Goal: Find contact information: Find contact information

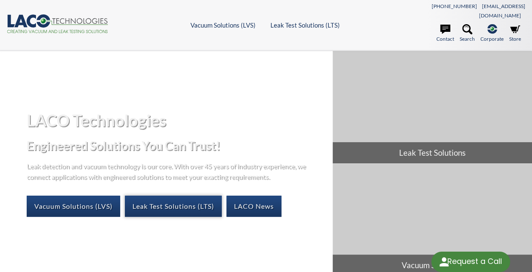
select select "Language Translate Widget"
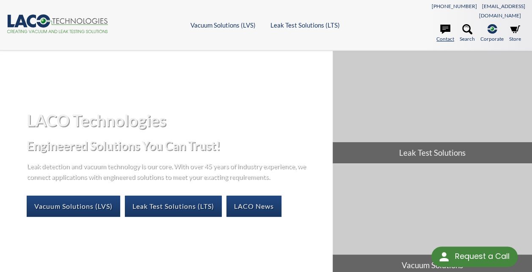
click at [446, 25] on link "Contact" at bounding box center [446, 33] width 18 height 19
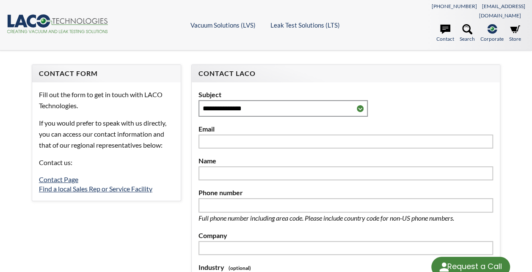
select select "Language Translate Widget"
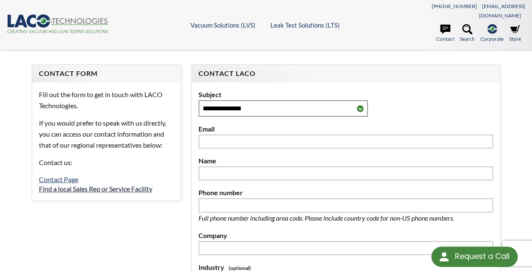
click at [81, 184] on link "Find a local Sales Rep or Service Facility" at bounding box center [96, 188] width 114 height 8
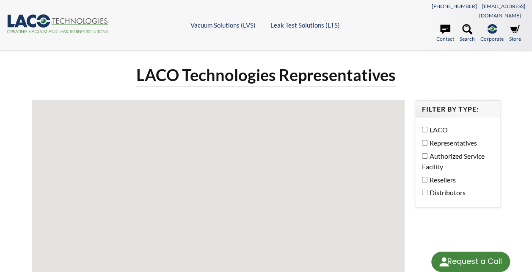
select select "Language Translate Widget"
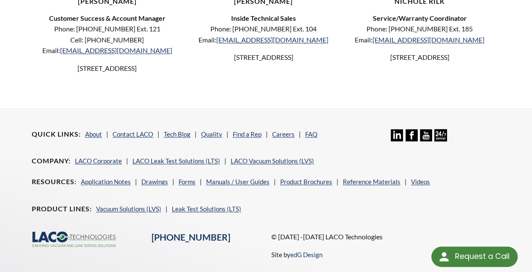
scroll to position [585, 0]
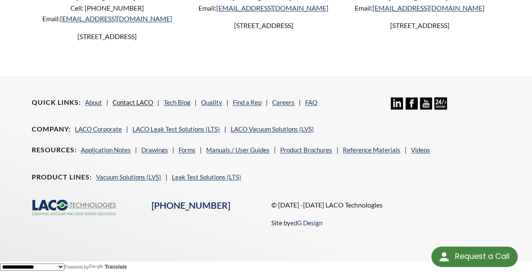
click at [141, 104] on link "Contact LACO" at bounding box center [133, 102] width 41 height 8
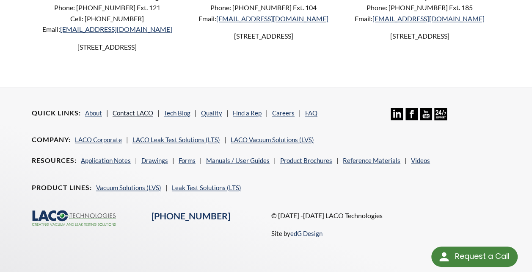
scroll to position [573, 0]
click at [245, 111] on link "Find a Rep" at bounding box center [247, 113] width 29 height 8
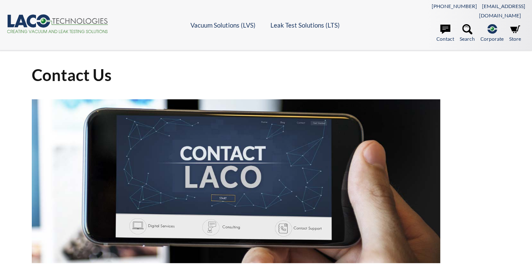
select select "Language Translate Widget"
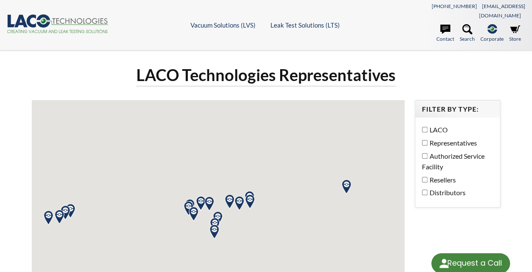
select select "Language Translate Widget"
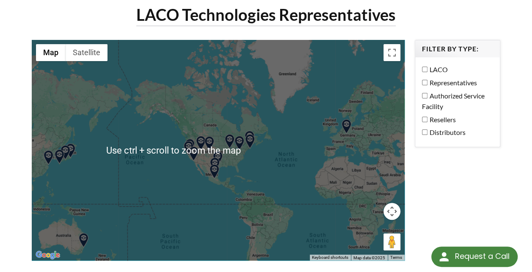
scroll to position [85, 0]
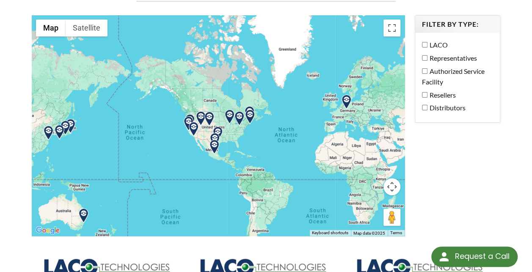
click at [447, 102] on label "Distributors" at bounding box center [455, 107] width 67 height 11
click at [441, 89] on label "Resellers" at bounding box center [455, 94] width 67 height 11
click at [439, 105] on div "LACO Representatives Authorized Service Facility Resellers Distributors" at bounding box center [458, 77] width 85 height 89
click at [439, 102] on label "Distributors" at bounding box center [455, 107] width 67 height 11
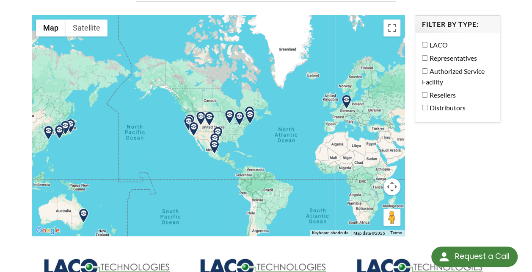
click at [429, 66] on label "Authorized Service Facility" at bounding box center [455, 77] width 67 height 22
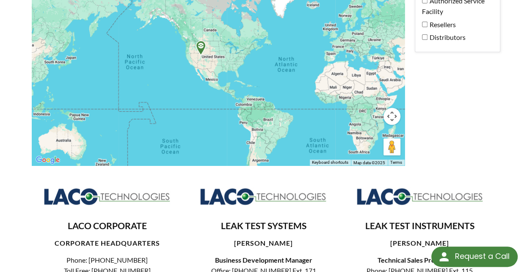
scroll to position [212, 0]
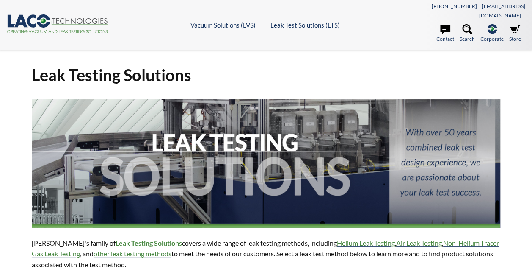
select select "Language Translate Widget"
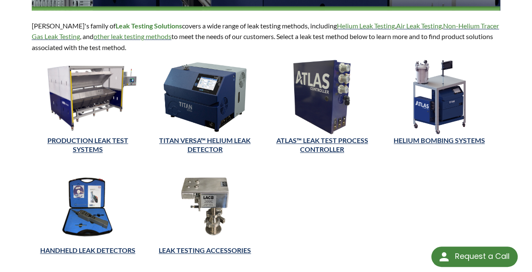
scroll to position [253, 0]
